Goal: Task Accomplishment & Management: Use online tool/utility

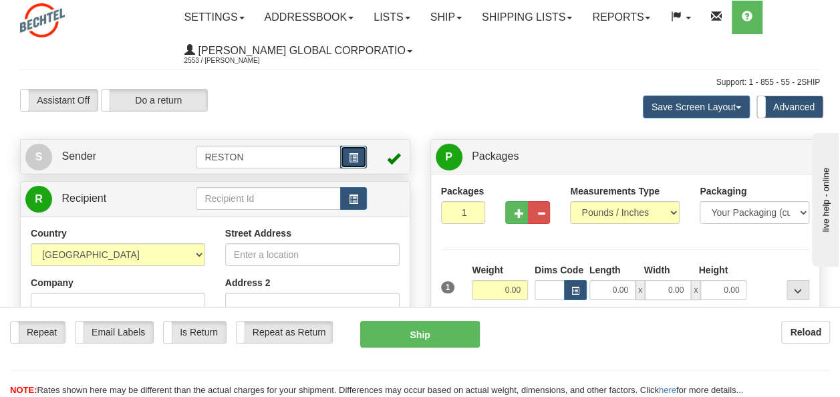
click at [345, 155] on button "button" at bounding box center [353, 157] width 27 height 23
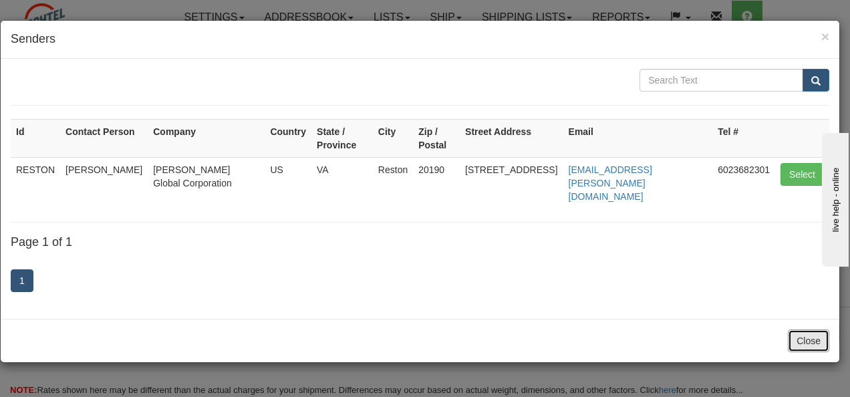
click at [816, 329] on button "Close" at bounding box center [808, 340] width 41 height 23
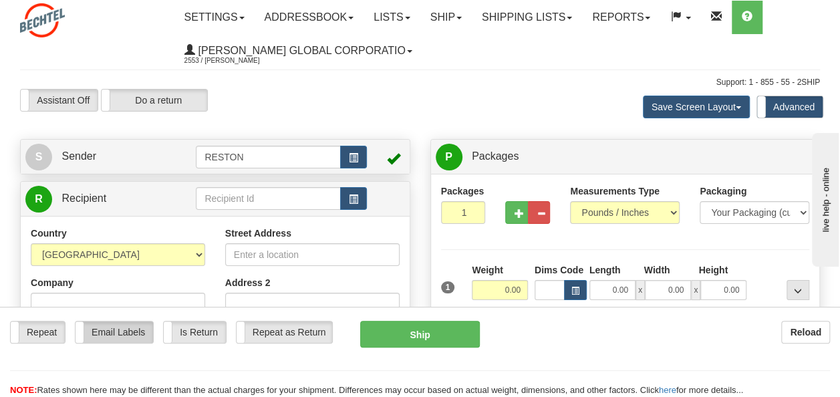
click at [88, 337] on label "Email Labels" at bounding box center [113, 331] width 77 height 21
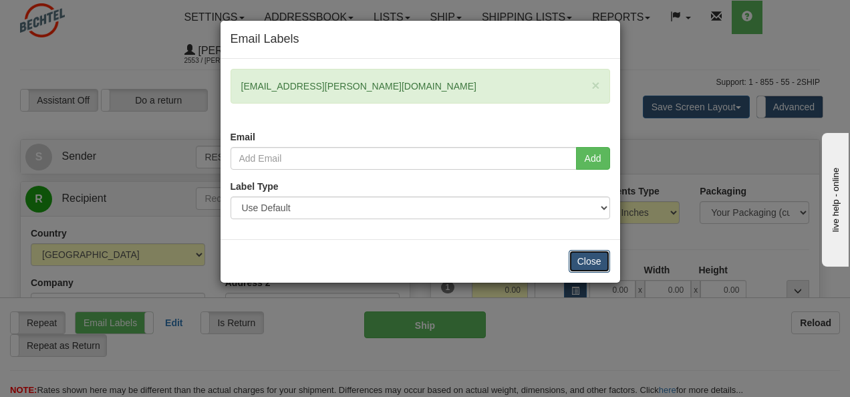
click at [598, 263] on button "Close" at bounding box center [588, 261] width 41 height 23
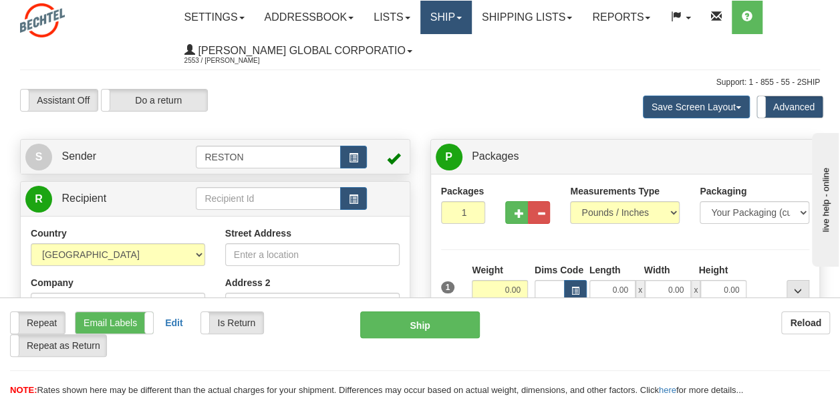
click at [466, 21] on link "Ship" at bounding box center [445, 17] width 51 height 33
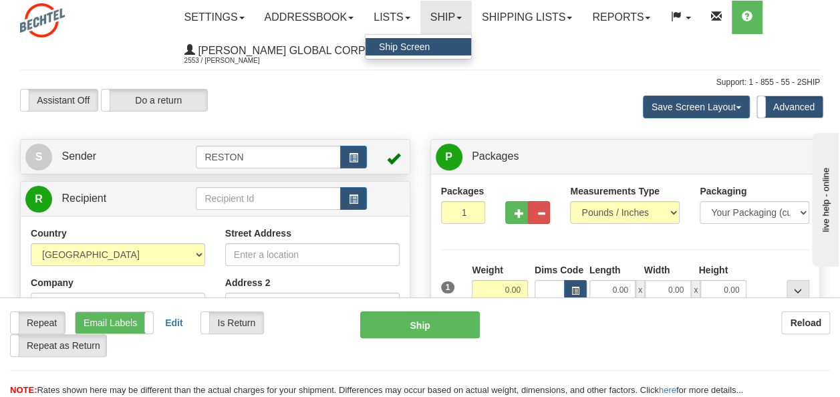
click at [454, 45] on link "Ship Screen" at bounding box center [418, 46] width 106 height 17
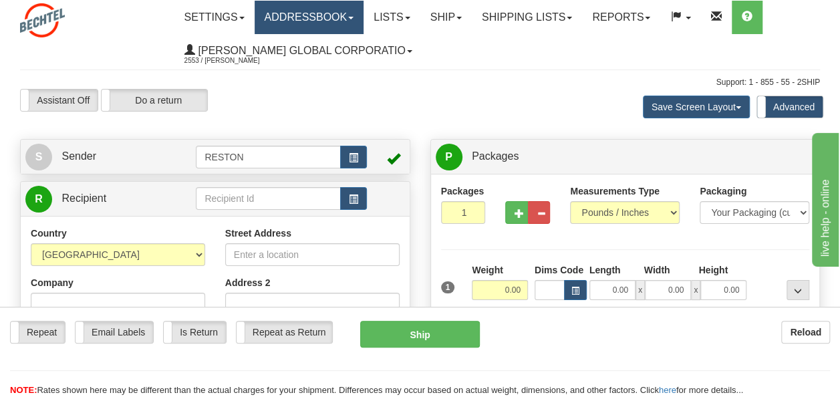
click at [354, 11] on link "Addressbook" at bounding box center [310, 17] width 110 height 33
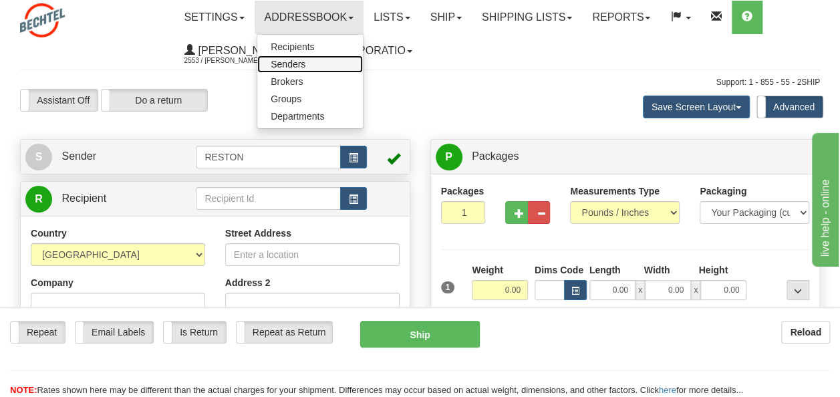
click at [335, 64] on link "Senders" at bounding box center [310, 63] width 106 height 17
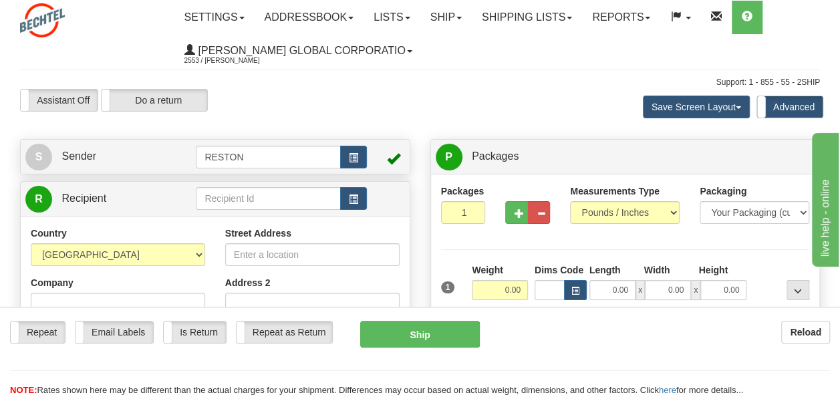
click at [786, 106] on label "Advanced" at bounding box center [789, 106] width 65 height 21
click at [242, 20] on link "Settings" at bounding box center [214, 17] width 80 height 33
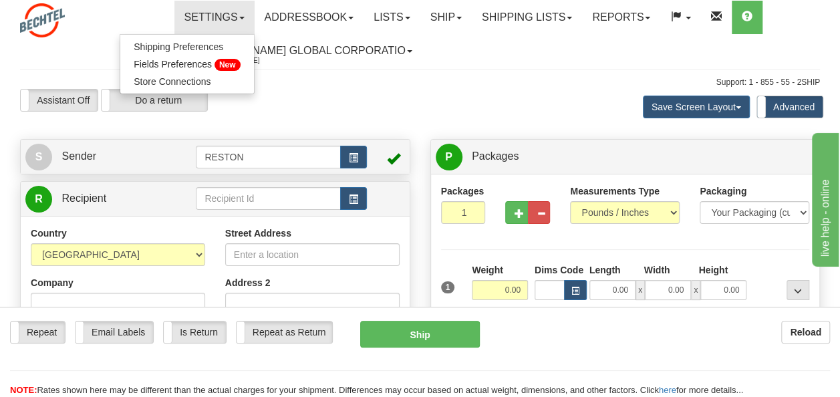
click at [326, 96] on div "Assistant On Assistant Off Do a return Do a return" at bounding box center [180, 100] width 341 height 23
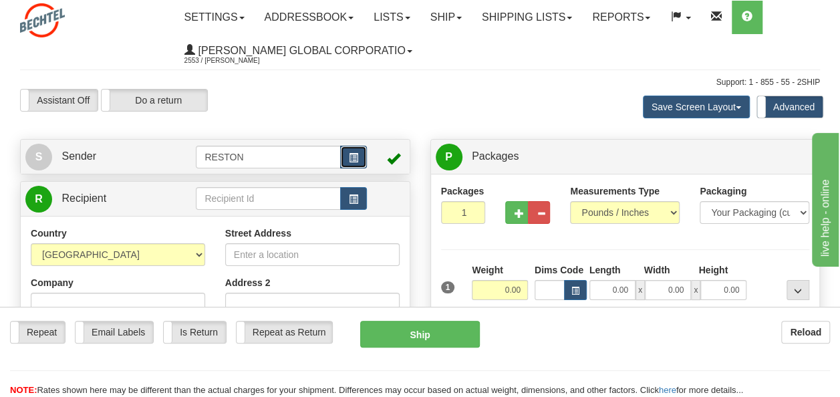
click at [357, 158] on span "button" at bounding box center [353, 158] width 9 height 9
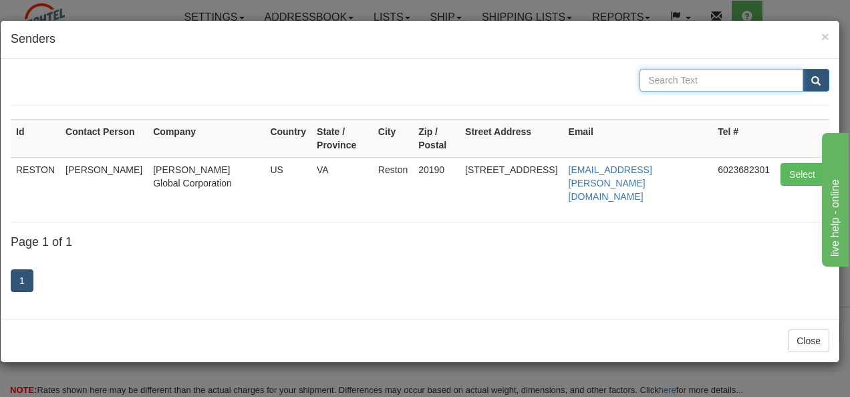
click at [764, 73] on input "text" at bounding box center [721, 80] width 164 height 23
click at [801, 329] on button "Close" at bounding box center [808, 340] width 41 height 23
